Goal: Information Seeking & Learning: Learn about a topic

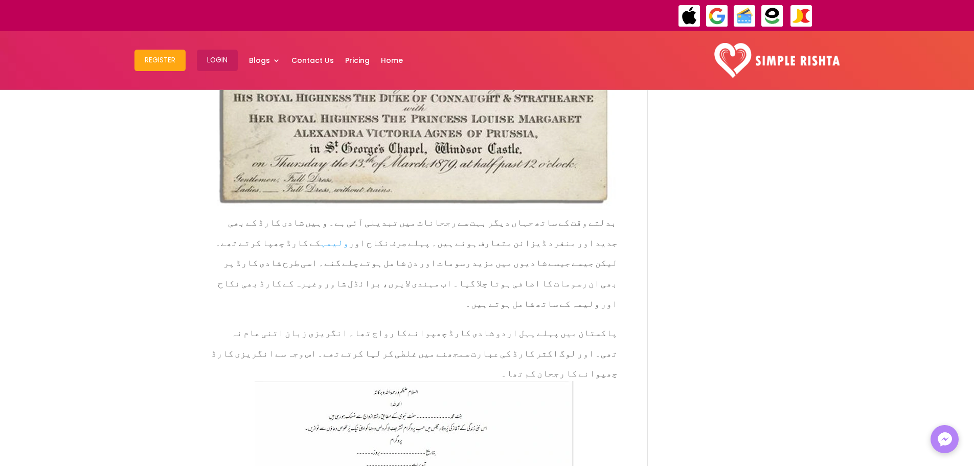
scroll to position [1107, 0]
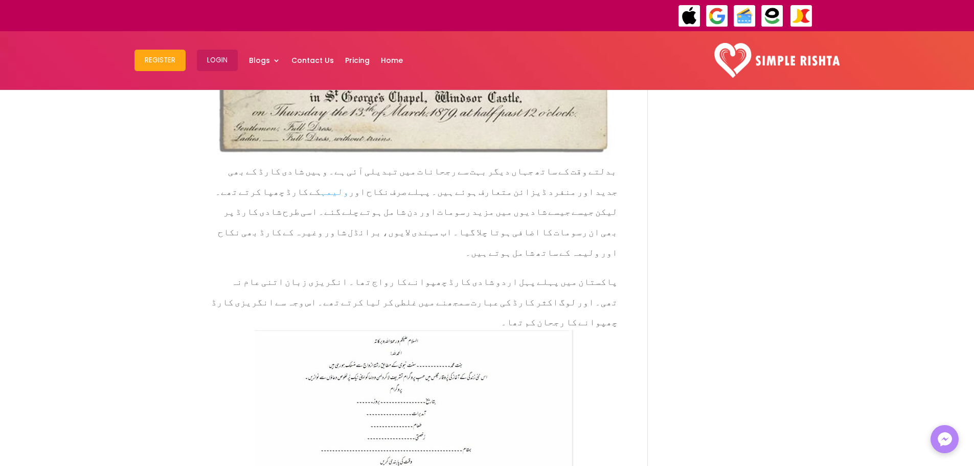
click at [533, 330] on img at bounding box center [414, 417] width 319 height 174
click at [403, 330] on img at bounding box center [414, 417] width 319 height 174
click at [463, 330] on img at bounding box center [414, 417] width 319 height 174
click at [397, 330] on img at bounding box center [414, 417] width 319 height 174
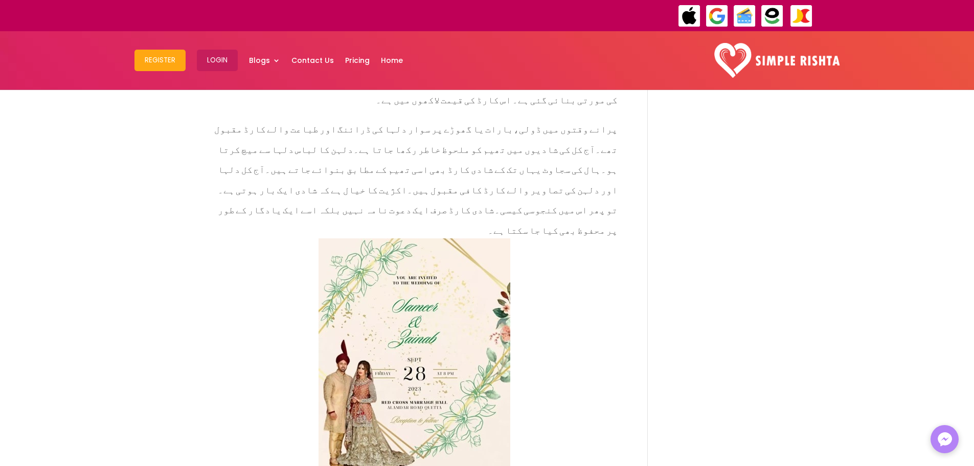
scroll to position [2435, 0]
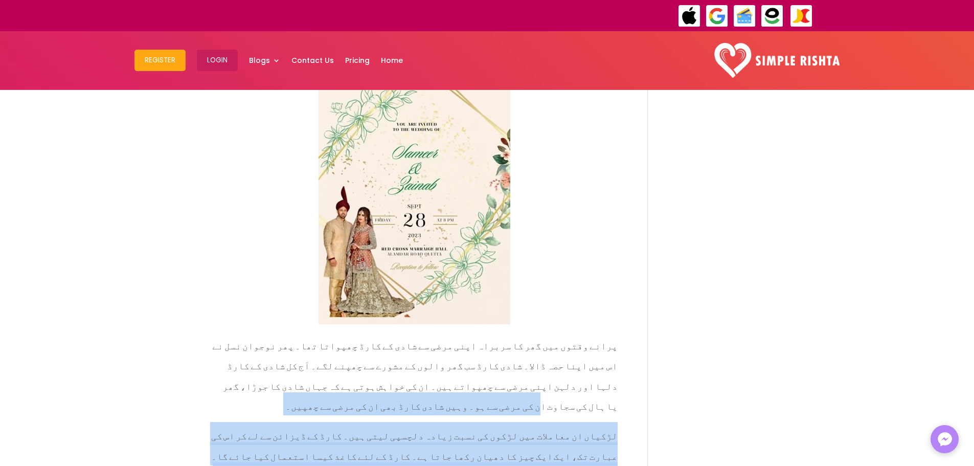
drag, startPoint x: 447, startPoint y: 187, endPoint x: 277, endPoint y: 259, distance: 185.0
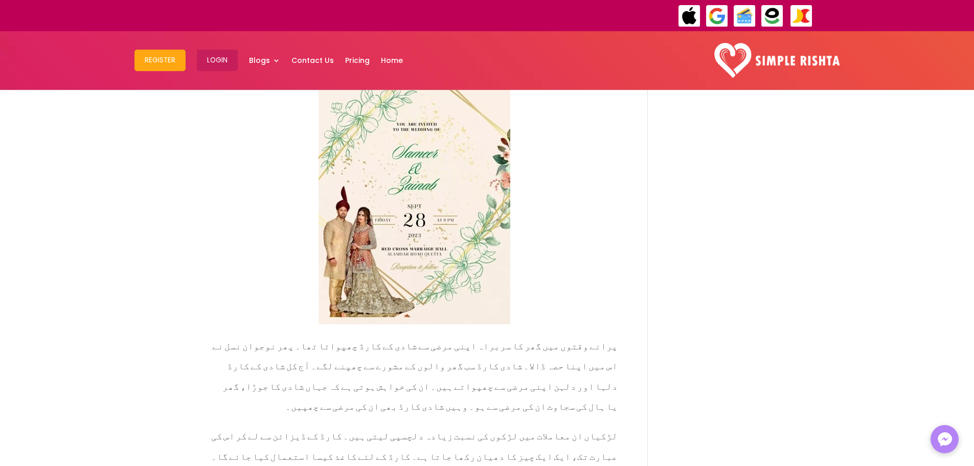
click at [566, 332] on span "پرانے وقتوں میں گھر کا سربراہ اپنی مرضی سے شادی کے کارڈ چھپواتا تھا۔ پھر نوجوان…" at bounding box center [414, 374] width 405 height 84
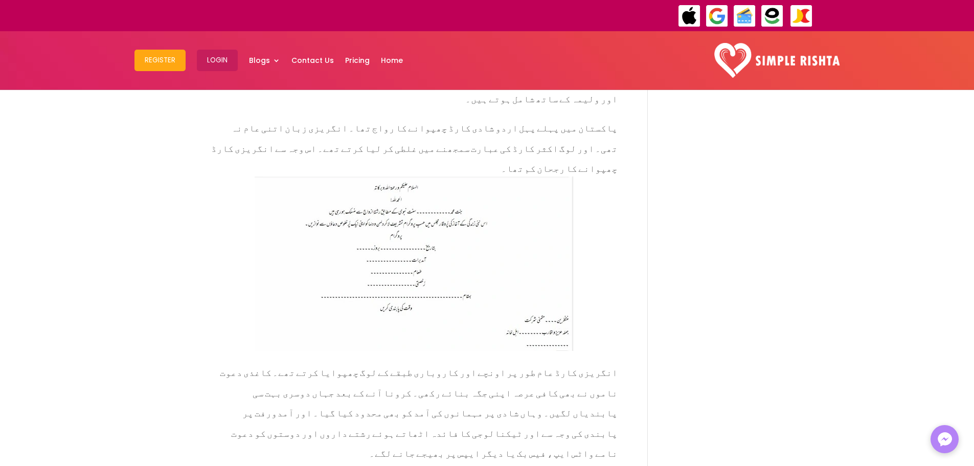
scroll to position [1158, 0]
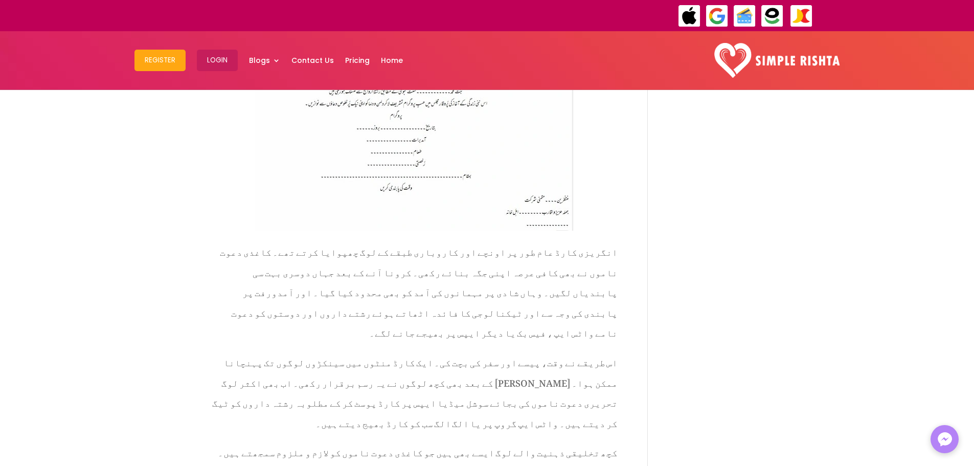
scroll to position [1176, 0]
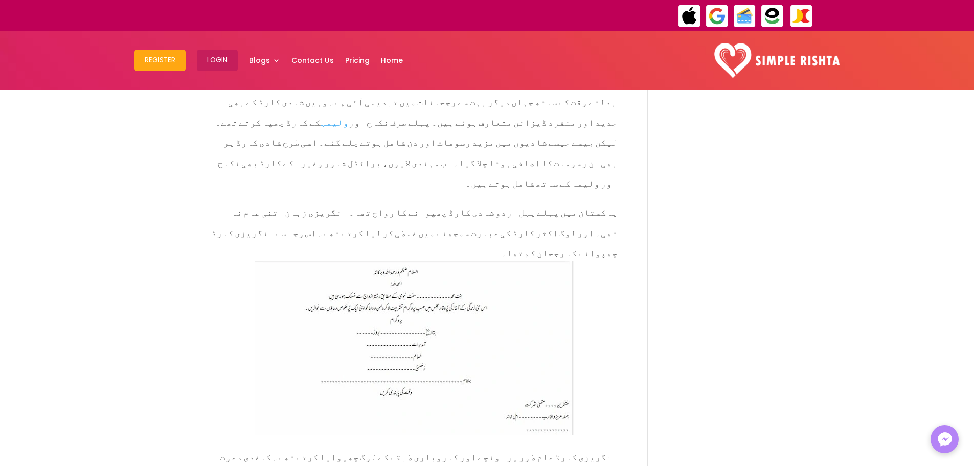
click at [443, 261] on img at bounding box center [414, 348] width 319 height 174
